Goal: Information Seeking & Learning: Learn about a topic

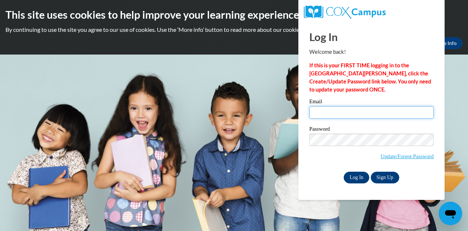
type input "jrobinson@kippatl.org"
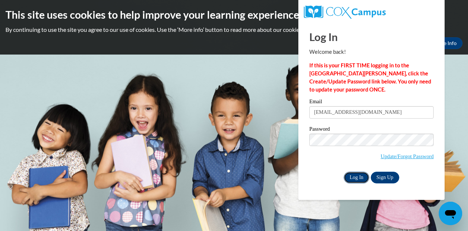
click at [354, 172] on input "Log In" at bounding box center [357, 178] width 26 height 12
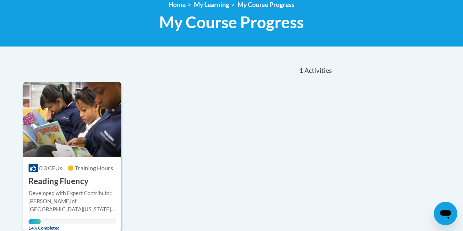
scroll to position [146, 0]
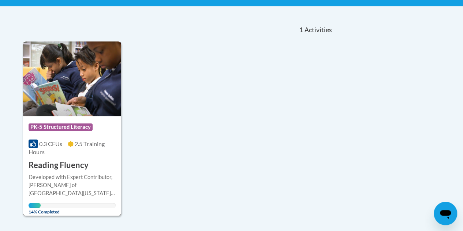
click at [86, 105] on img at bounding box center [72, 78] width 98 height 75
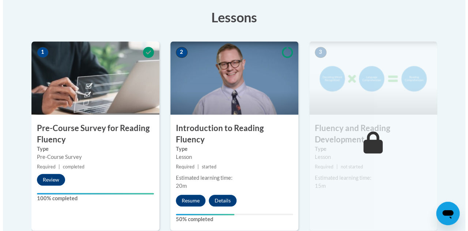
scroll to position [220, 0]
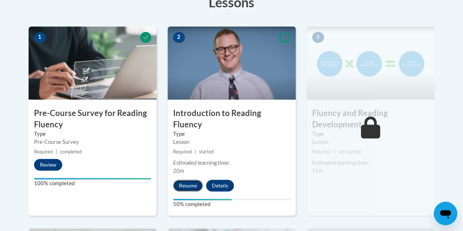
click at [193, 180] on button "Resume" at bounding box center [188, 186] width 30 height 12
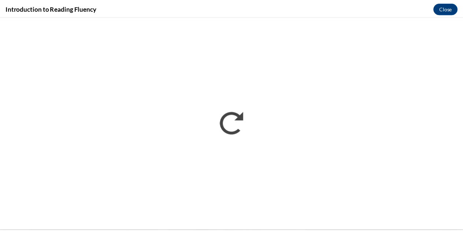
scroll to position [0, 0]
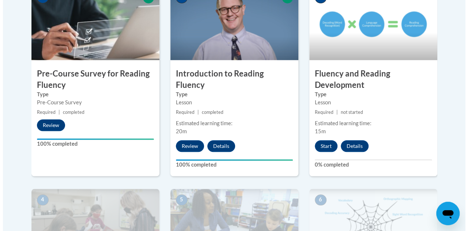
scroll to position [256, 0]
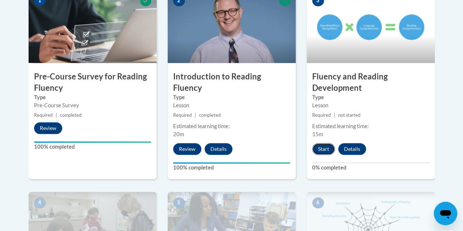
click at [321, 146] on button "Start" at bounding box center [323, 149] width 23 height 12
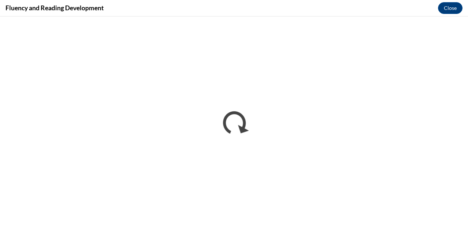
scroll to position [0, 0]
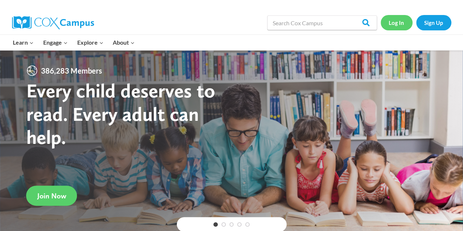
click at [400, 23] on link "Log In" at bounding box center [397, 22] width 32 height 15
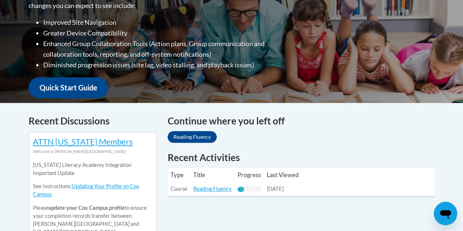
scroll to position [202, 0]
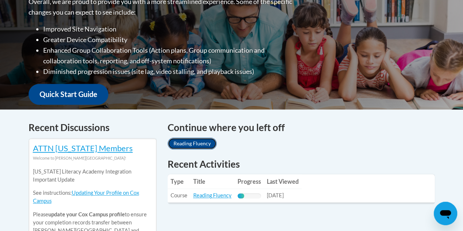
click at [193, 141] on link "Reading Fluency" at bounding box center [192, 144] width 49 height 12
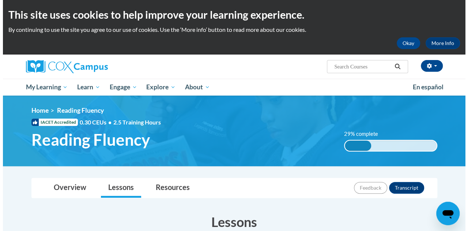
scroll to position [202, 0]
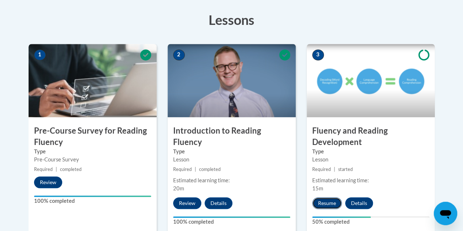
click at [330, 204] on button "Resume" at bounding box center [327, 203] width 30 height 12
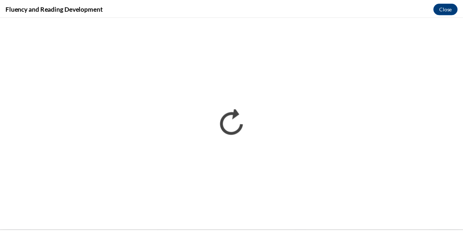
scroll to position [0, 0]
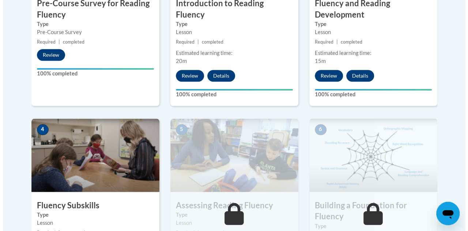
scroll to position [439, 0]
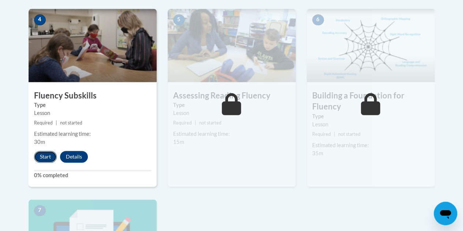
click at [51, 155] on button "Start" at bounding box center [45, 157] width 23 height 12
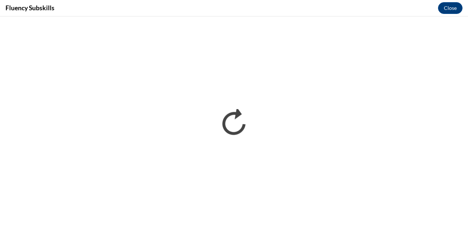
scroll to position [0, 0]
